Goal: Task Accomplishment & Management: Manage account settings

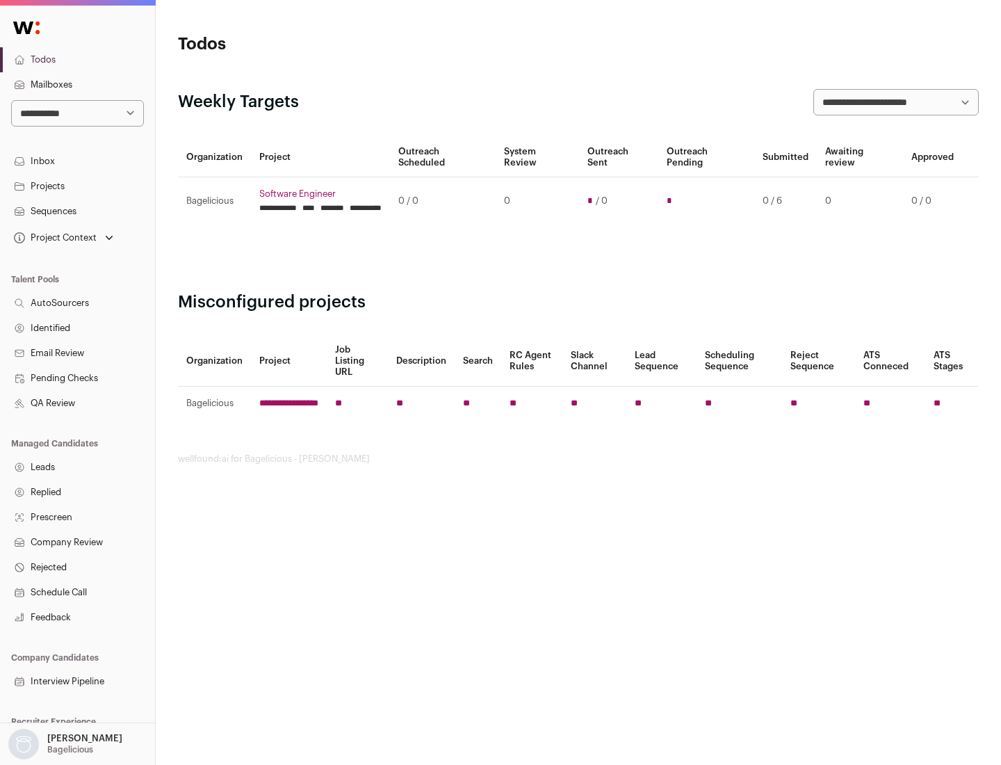
click at [77, 186] on link "Projects" at bounding box center [77, 186] width 155 height 25
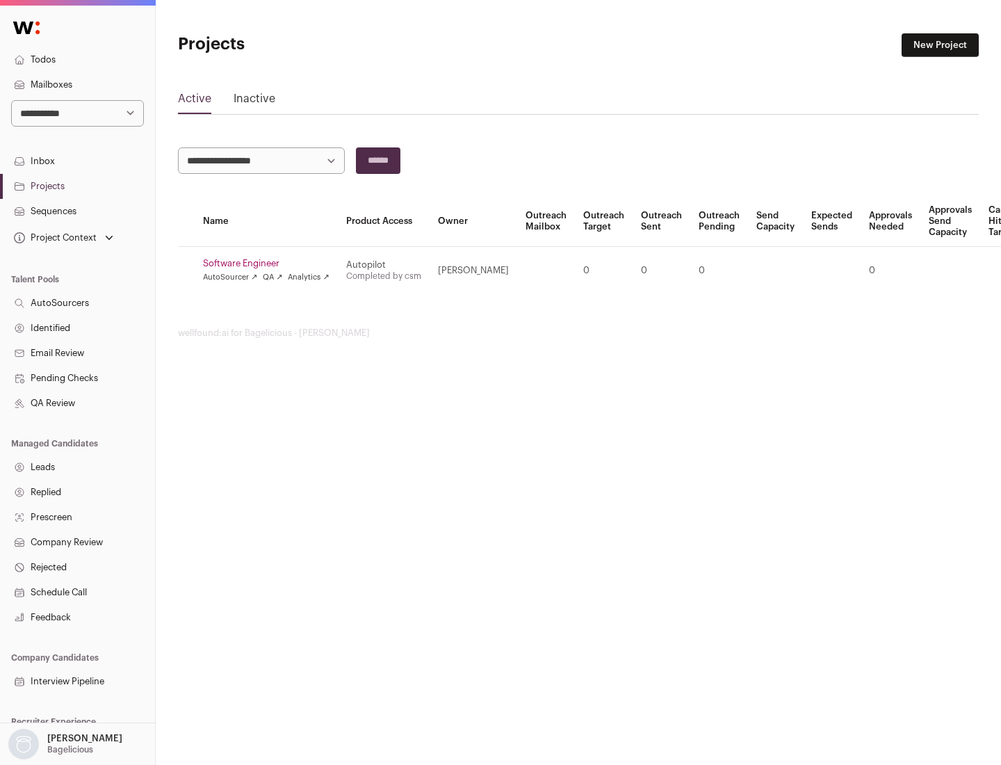
click at [270, 264] on link "Software Engineer" at bounding box center [266, 263] width 127 height 11
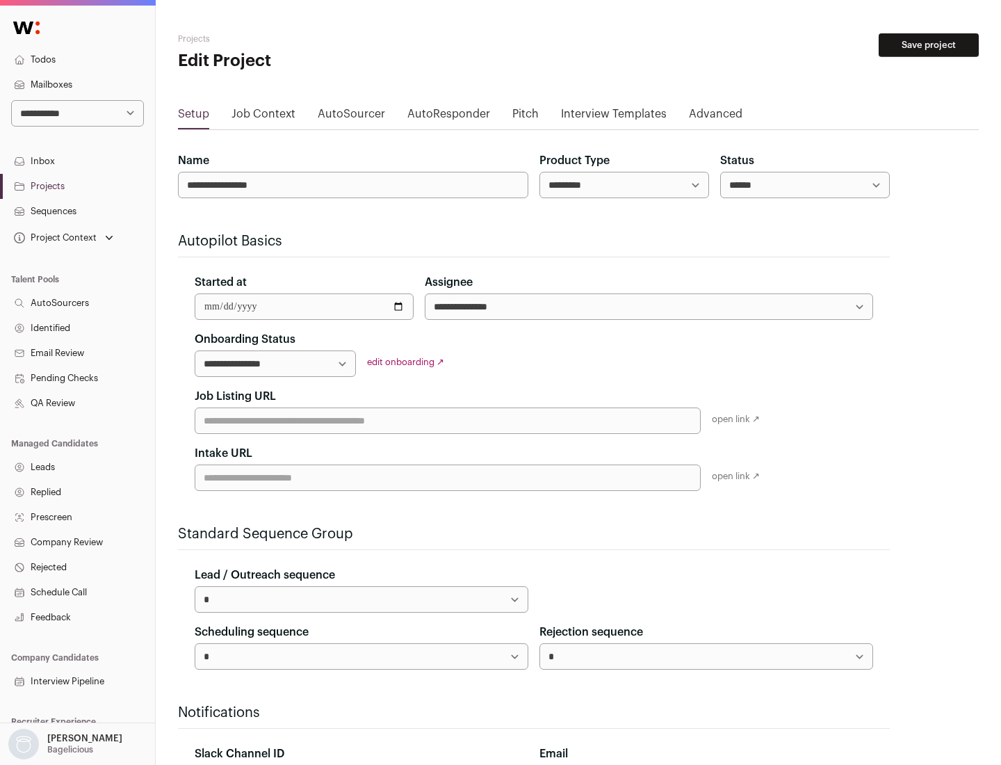
click at [929, 45] on button "Save project" at bounding box center [929, 45] width 100 height 24
